Goal: Information Seeking & Learning: Learn about a topic

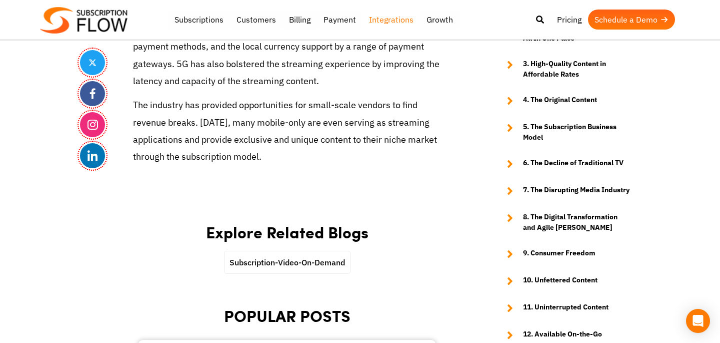
scroll to position [6596, 0]
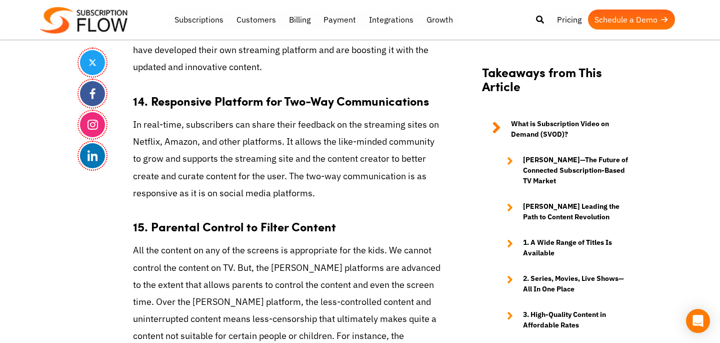
drag, startPoint x: 358, startPoint y: 202, endPoint x: 417, endPoint y: 232, distance: 66.2
drag, startPoint x: 226, startPoint y: 233, endPoint x: 369, endPoint y: 236, distance: 143.1
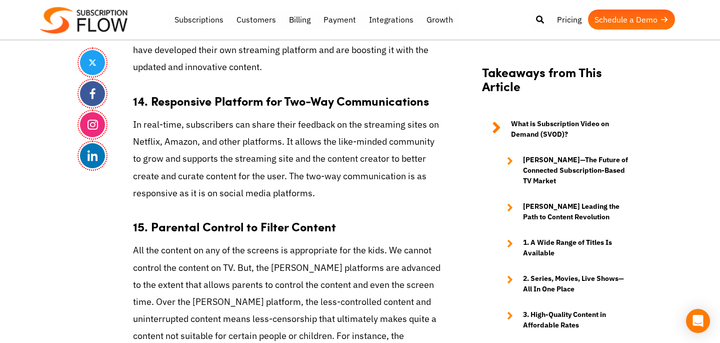
click at [432, 209] on h3 "15. Parental Control to Filter Content" at bounding box center [287, 221] width 308 height 25
drag, startPoint x: 349, startPoint y: 255, endPoint x: 243, endPoint y: 253, distance: 106.1
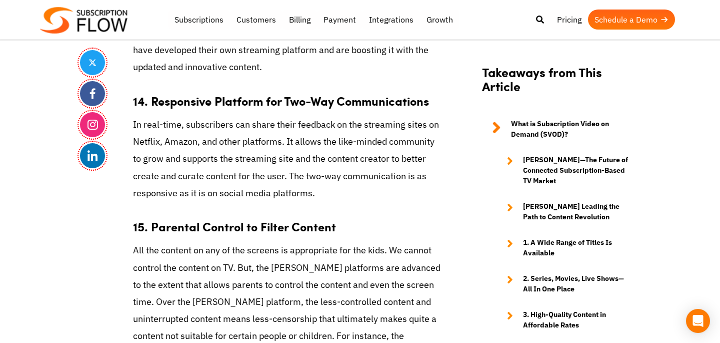
copy link "best parental control apps"
